Goal: Information Seeking & Learning: Check status

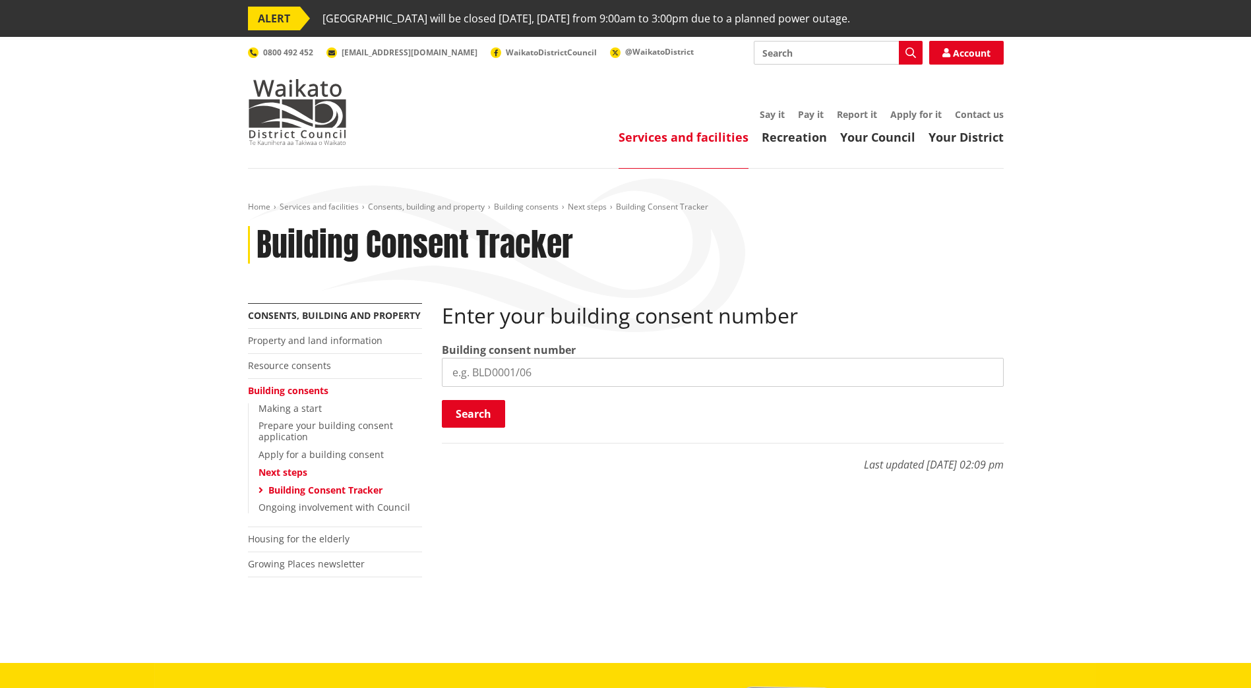
click at [503, 374] on input "search" at bounding box center [723, 372] width 562 height 29
click at [502, 373] on input "search" at bounding box center [723, 372] width 562 height 29
click at [514, 370] on input "BLD0046" at bounding box center [723, 372] width 562 height 29
type input "BLD0045/26"
click at [458, 418] on button "Search" at bounding box center [473, 414] width 63 height 28
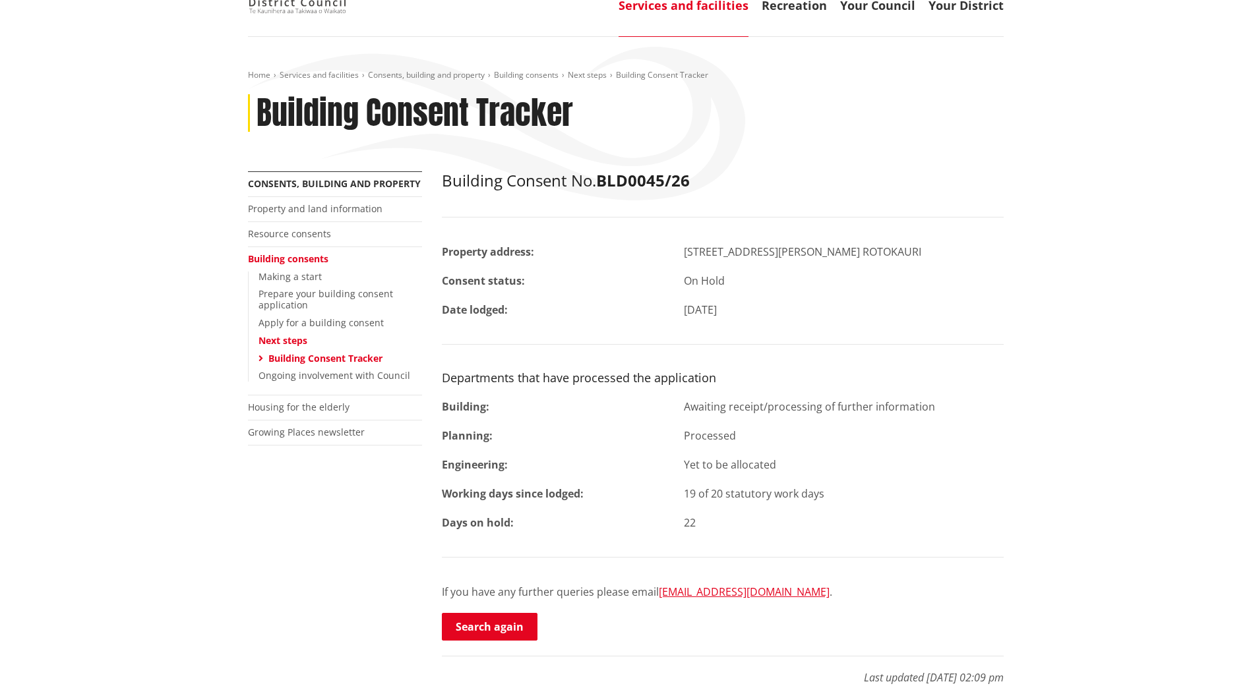
scroll to position [198, 0]
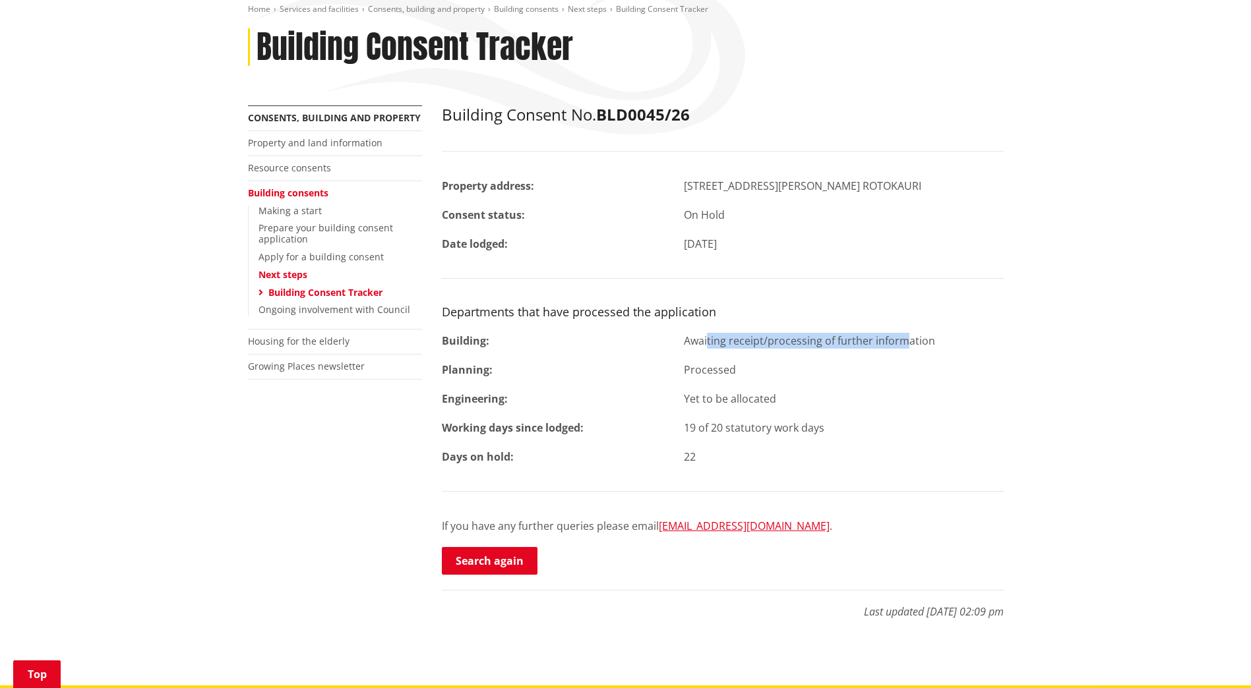
drag, startPoint x: 685, startPoint y: 342, endPoint x: 882, endPoint y: 346, distance: 197.2
click at [882, 346] on div "Awaiting receipt/processing of further information" at bounding box center [844, 341] width 340 height 16
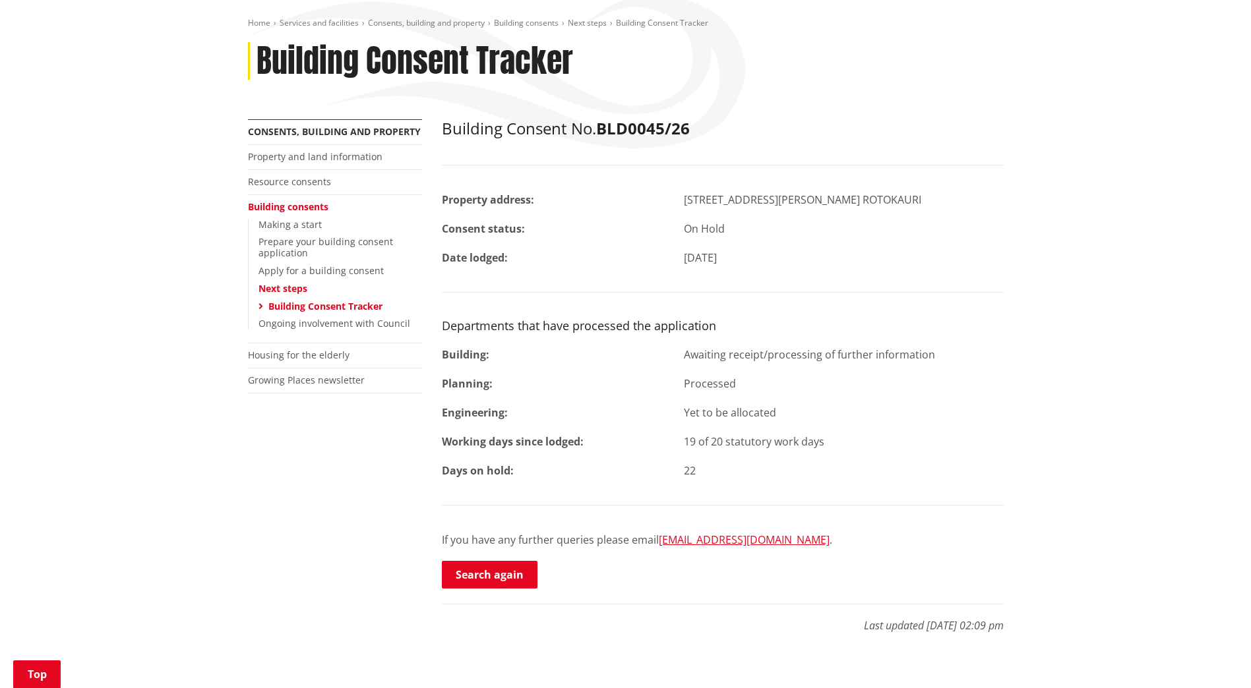
scroll to position [183, 0]
drag, startPoint x: 684, startPoint y: 353, endPoint x: 874, endPoint y: 368, distance: 189.8
click at [874, 368] on div "Building Consent No. BLD0045/26 Property address: [STREET_ADDRESS][GEOGRAPHIC_D…" at bounding box center [723, 355] width 562 height 471
drag, startPoint x: 688, startPoint y: 355, endPoint x: 903, endPoint y: 361, distance: 215.0
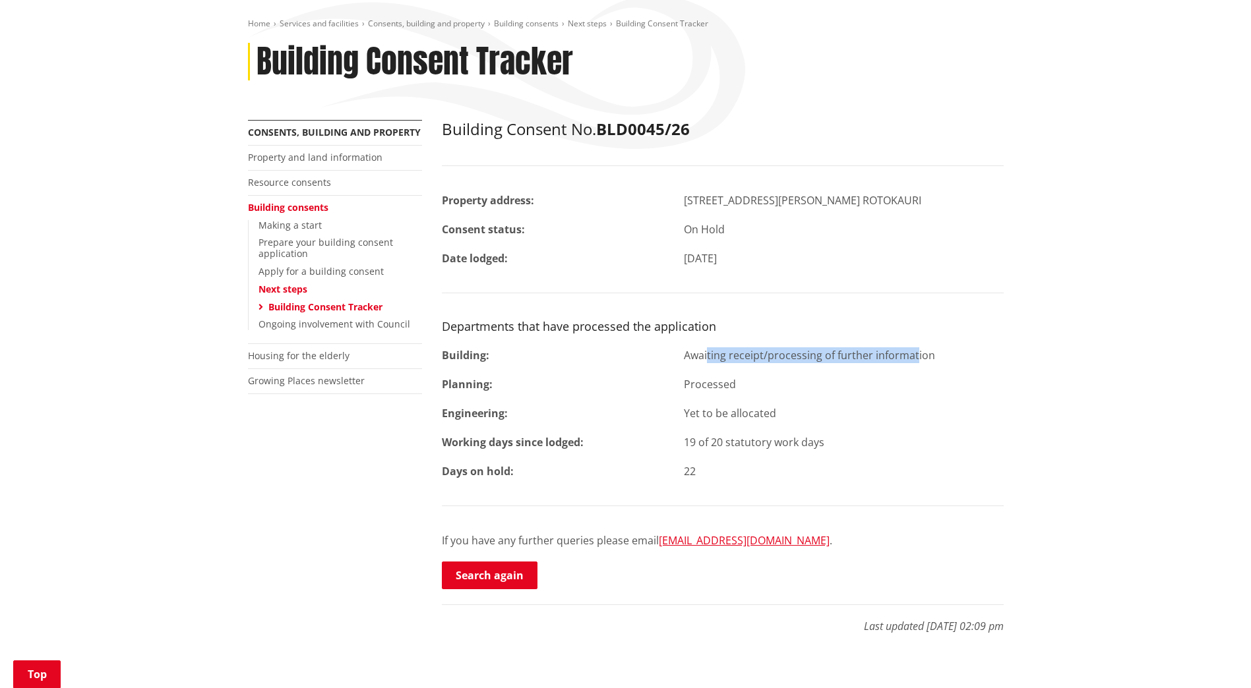
click at [903, 361] on div "Awaiting receipt/processing of further information" at bounding box center [844, 356] width 340 height 16
click at [907, 361] on div "Awaiting receipt/processing of further information" at bounding box center [844, 356] width 340 height 16
drag, startPoint x: 932, startPoint y: 361, endPoint x: 662, endPoint y: 360, distance: 269.7
click at [662, 360] on div "Building: Awaiting receipt/processing of further information" at bounding box center [723, 356] width 582 height 16
click at [662, 360] on div "Building:" at bounding box center [553, 356] width 243 height 16
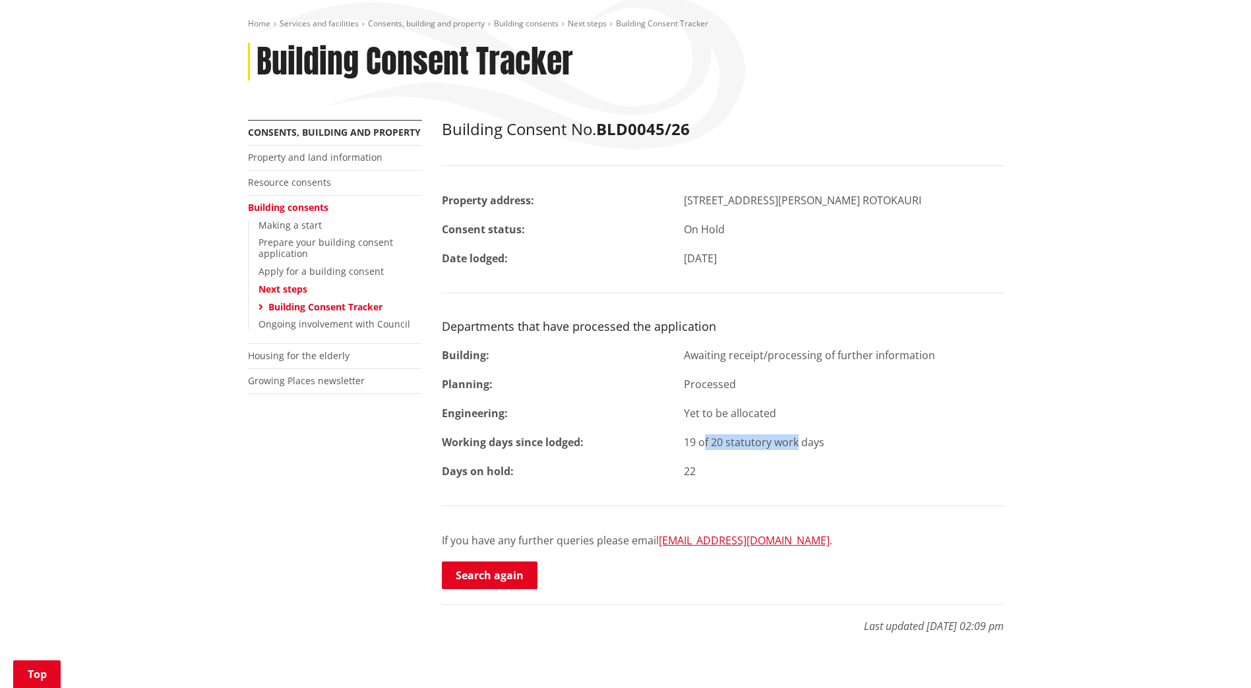
drag, startPoint x: 684, startPoint y: 441, endPoint x: 779, endPoint y: 440, distance: 94.3
click at [779, 440] on div "19 of 20 statutory work days" at bounding box center [844, 443] width 340 height 16
click at [785, 440] on div "19 of 20 statutory work days" at bounding box center [844, 443] width 340 height 16
drag, startPoint x: 823, startPoint y: 446, endPoint x: 689, endPoint y: 442, distance: 133.9
click at [689, 442] on div "19 of 20 statutory work days" at bounding box center [844, 443] width 340 height 16
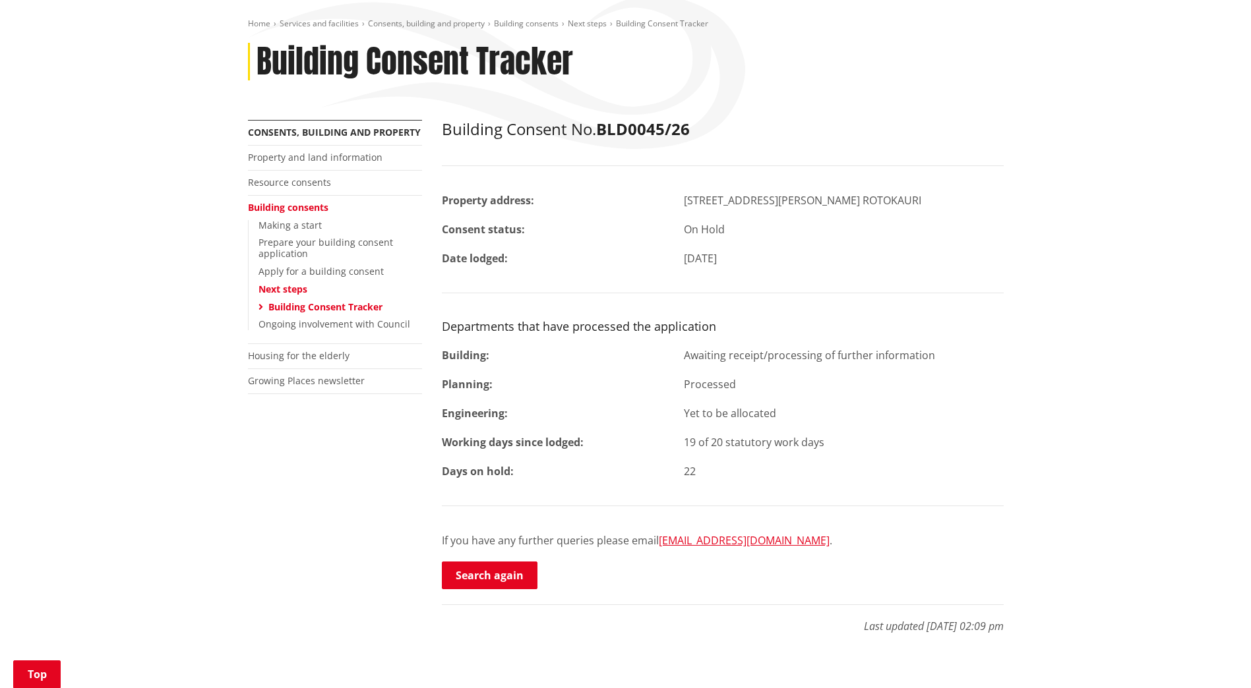
click at [689, 442] on div "19 of 20 statutory work days" at bounding box center [844, 443] width 340 height 16
click at [675, 372] on div "Building Consent No. BLD0045/26 Property address: [STREET_ADDRESS][GEOGRAPHIC_D…" at bounding box center [723, 355] width 562 height 471
